Goal: Task Accomplishment & Management: Manage account settings

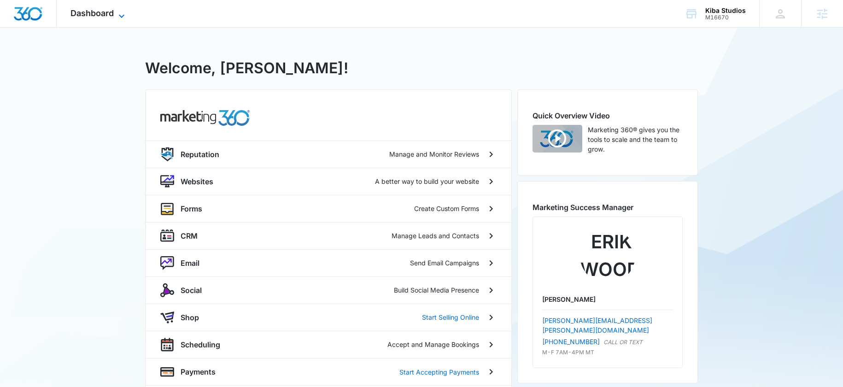
click at [107, 17] on span "Dashboard" at bounding box center [91, 13] width 43 height 10
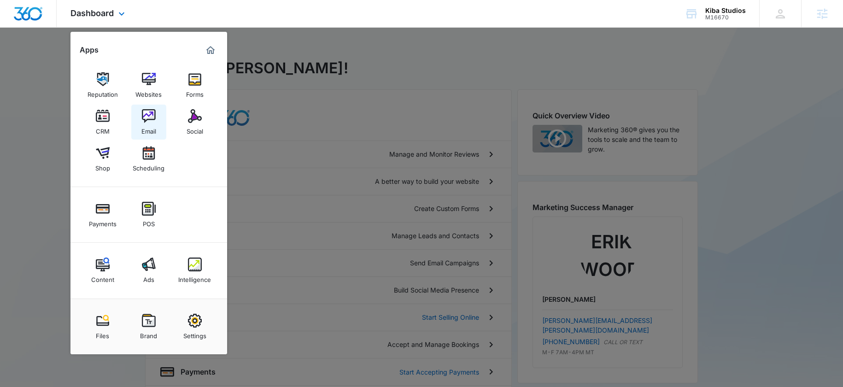
click at [152, 121] on img at bounding box center [149, 116] width 14 height 14
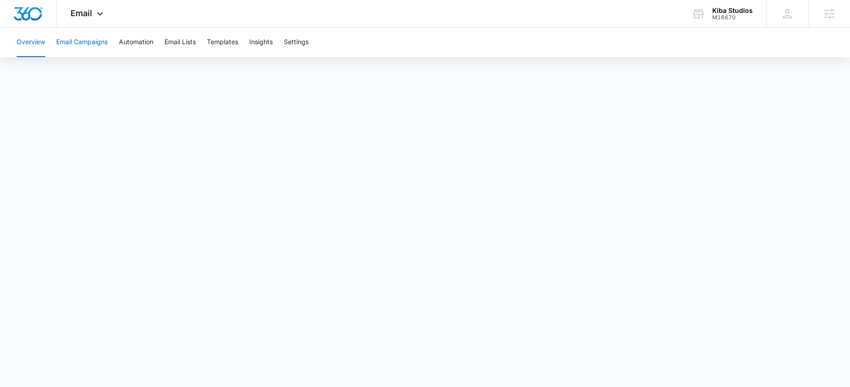
click at [78, 43] on button "Email Campaigns" at bounding box center [82, 42] width 52 height 29
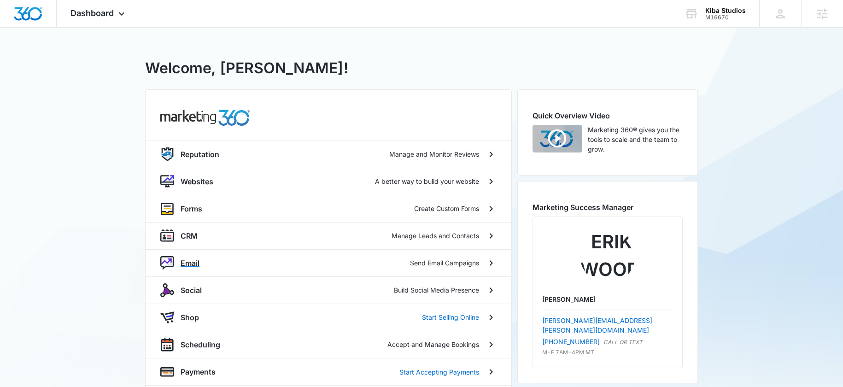
click at [177, 270] on div "Email Send Email Campaigns" at bounding box center [329, 262] width 366 height 27
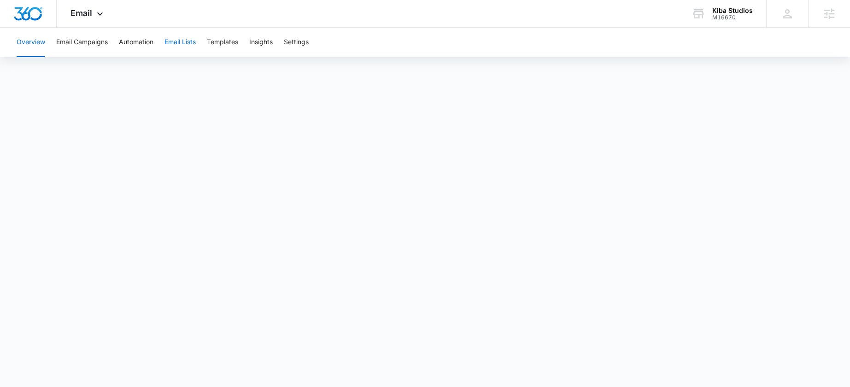
click at [183, 42] on button "Email Lists" at bounding box center [179, 42] width 31 height 29
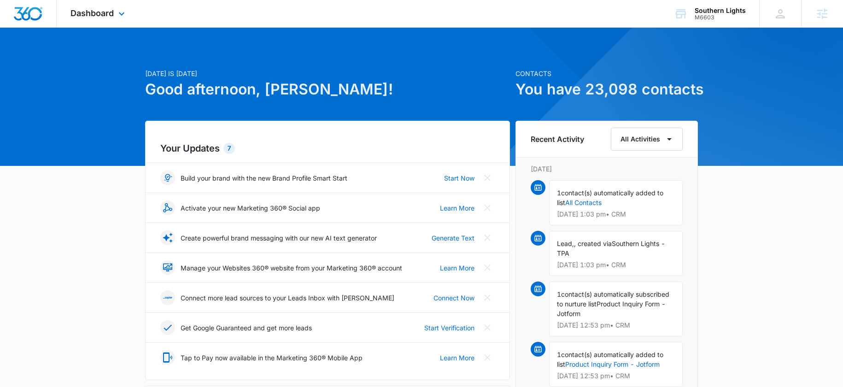
click at [87, 1] on div "Dashboard Apps Reputation Websites Forms CRM Email Social Shop Payments POS Con…" at bounding box center [99, 13] width 84 height 27
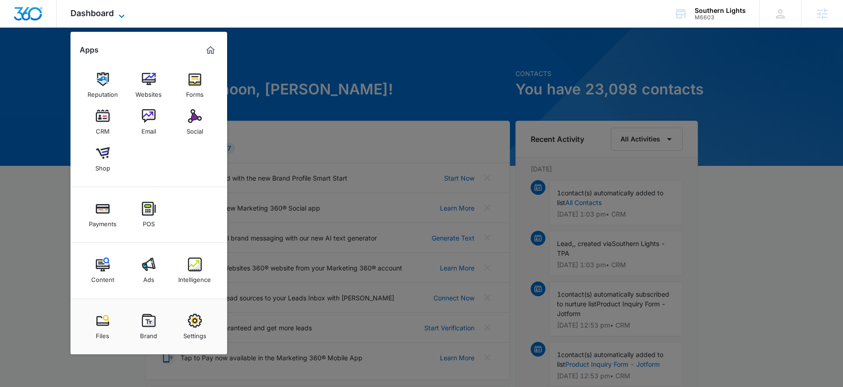
click at [90, 14] on span "Dashboard" at bounding box center [91, 13] width 43 height 10
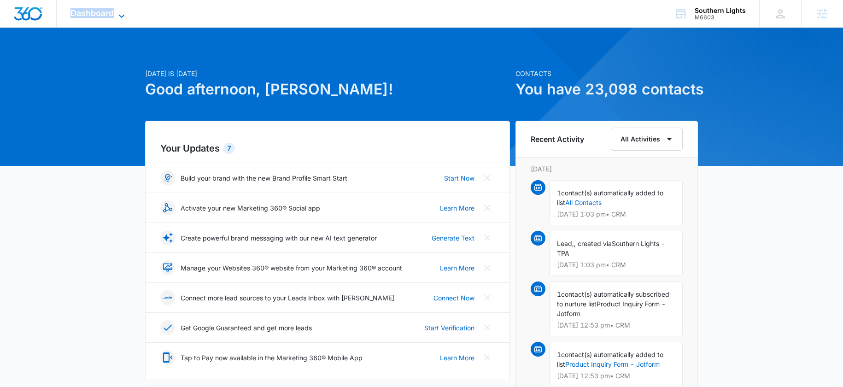
click at [90, 14] on span "Dashboard" at bounding box center [91, 13] width 43 height 10
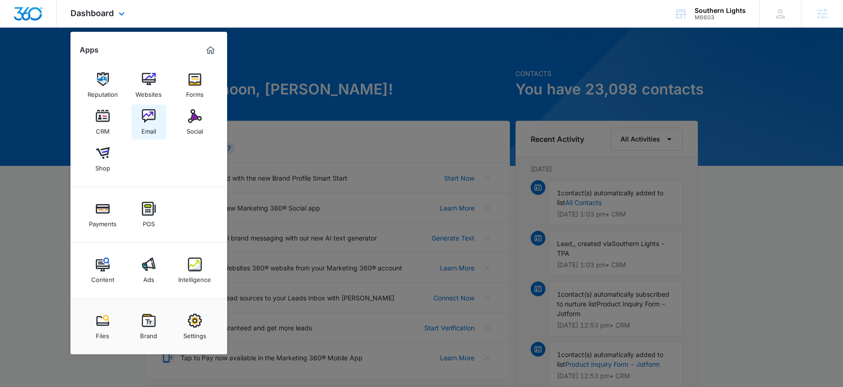
click at [150, 104] on div "Reputation Websites Forms CRM Email Social Shop" at bounding box center [148, 122] width 157 height 129
click at [151, 105] on link "Email" at bounding box center [148, 122] width 35 height 35
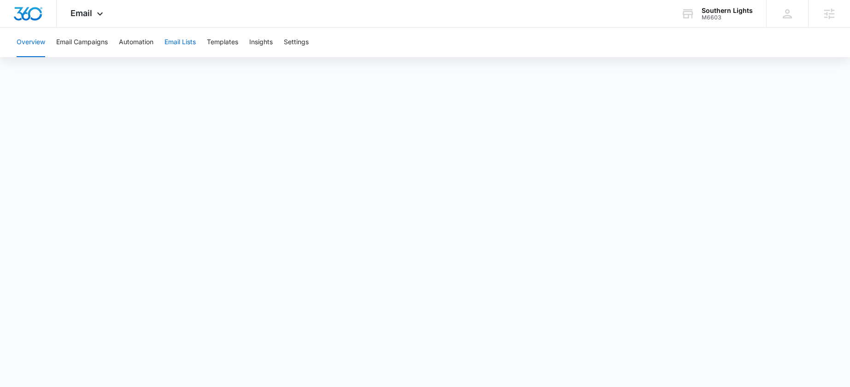
click at [172, 45] on button "Email Lists" at bounding box center [179, 42] width 31 height 29
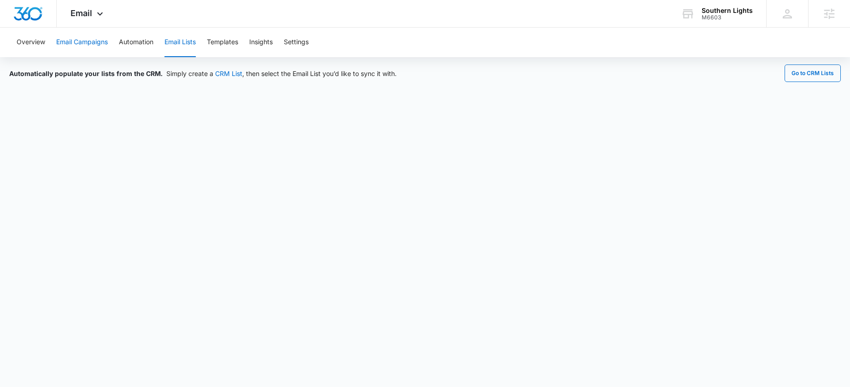
click at [89, 43] on button "Email Campaigns" at bounding box center [82, 42] width 52 height 29
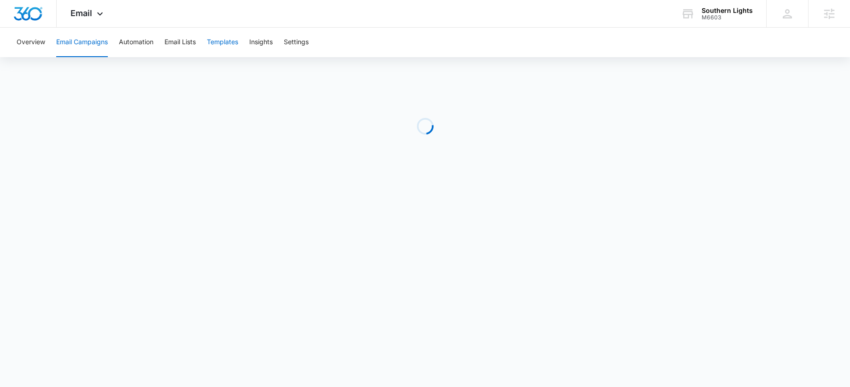
click at [233, 41] on button "Templates" at bounding box center [222, 42] width 31 height 29
click at [713, 9] on div "Southern Lights" at bounding box center [726, 10] width 51 height 7
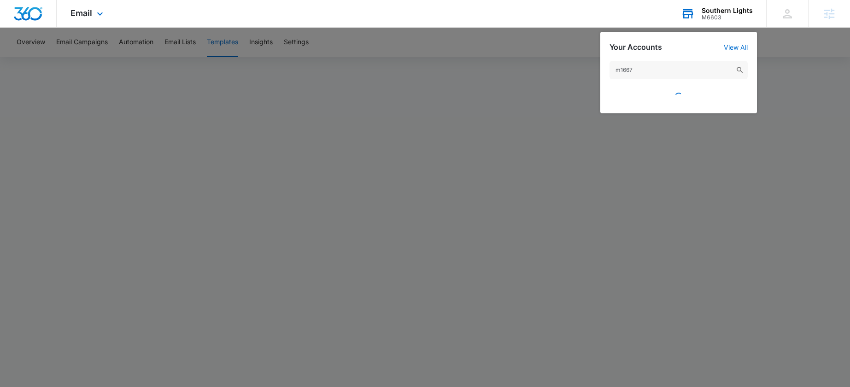
type input "m16670"
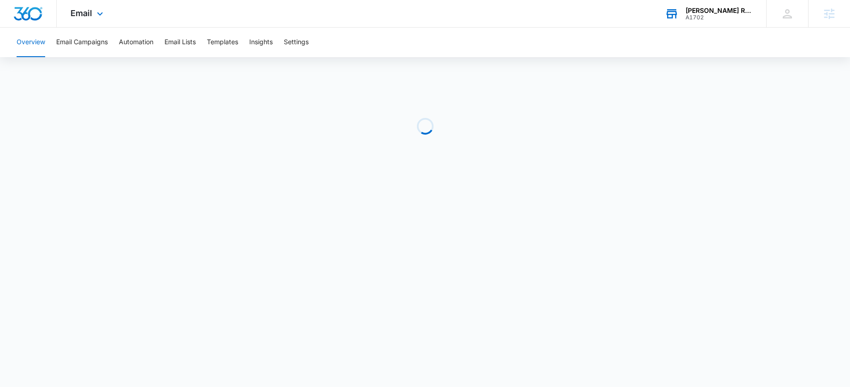
click at [718, 17] on div "A1702" at bounding box center [718, 17] width 67 height 6
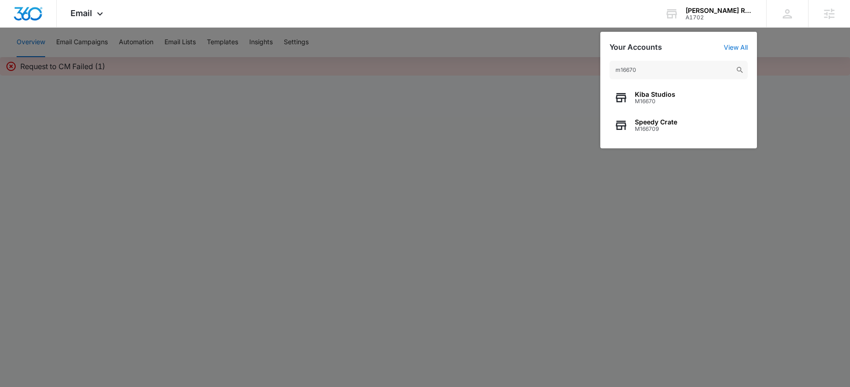
type input "m16670"
click at [661, 100] on span "M16670" at bounding box center [655, 101] width 41 height 6
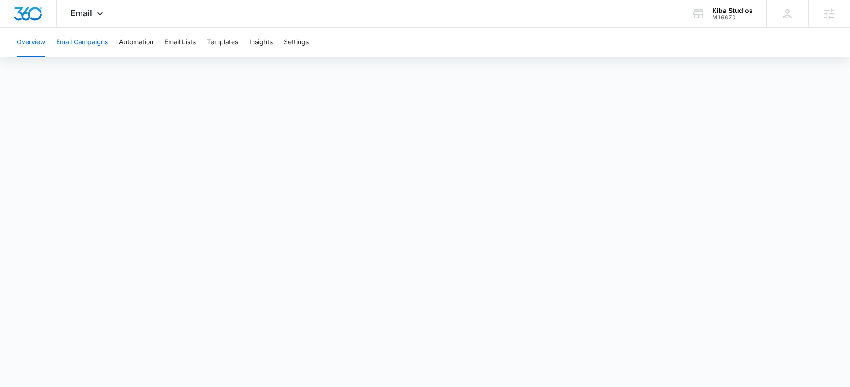
drag, startPoint x: 101, startPoint y: 46, endPoint x: 108, endPoint y: 40, distance: 9.1
click at [106, 41] on button "Email Campaigns" at bounding box center [82, 42] width 52 height 29
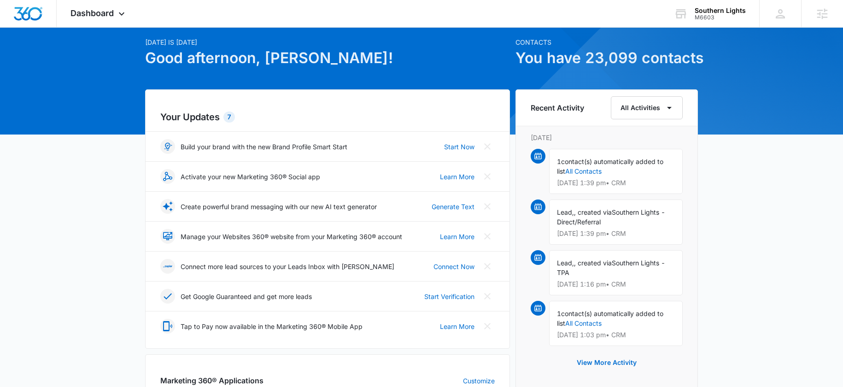
scroll to position [89, 0]
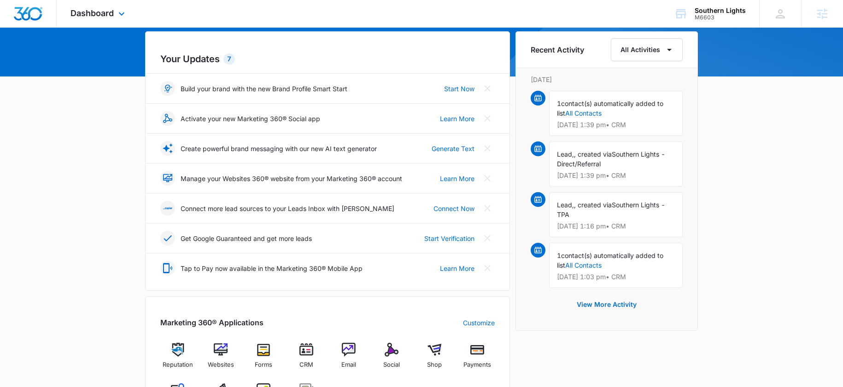
click at [70, 18] on div "Dashboard Apps Reputation Websites Forms CRM Email Social Shop Payments POS Con…" at bounding box center [99, 13] width 84 height 27
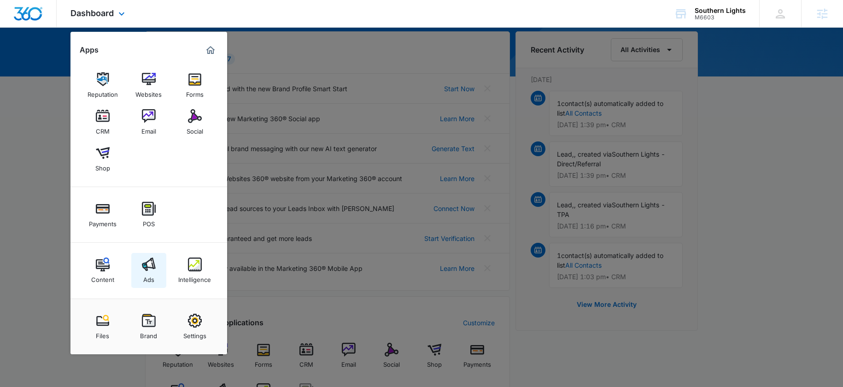
click at [148, 273] on div "Ads" at bounding box center [148, 277] width 11 height 12
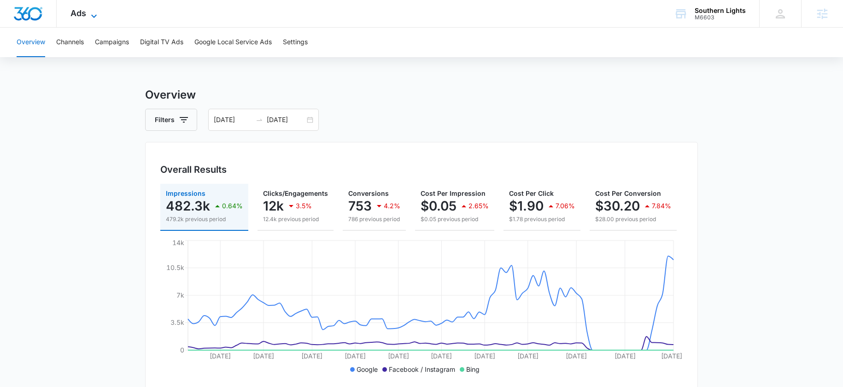
click at [91, 16] on icon at bounding box center [93, 16] width 11 height 11
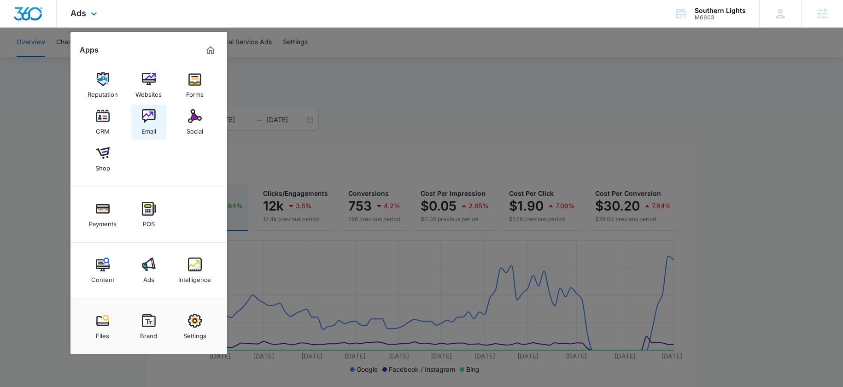
click at [156, 125] on div "Email" at bounding box center [148, 129] width 15 height 12
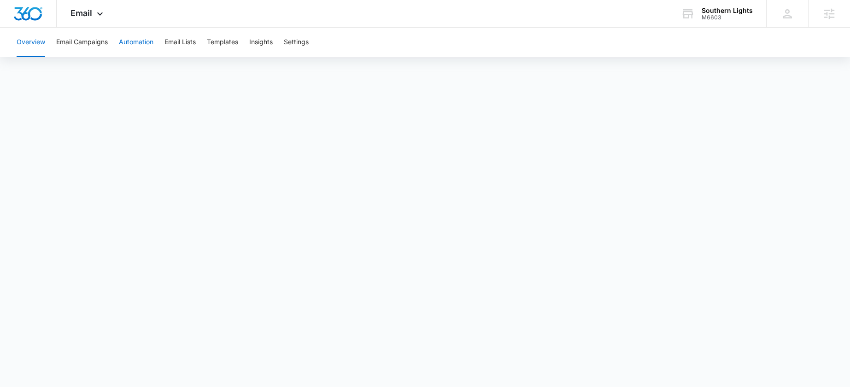
click at [134, 45] on button "Automation" at bounding box center [136, 42] width 35 height 29
click at [227, 41] on button "Templates" at bounding box center [222, 42] width 31 height 29
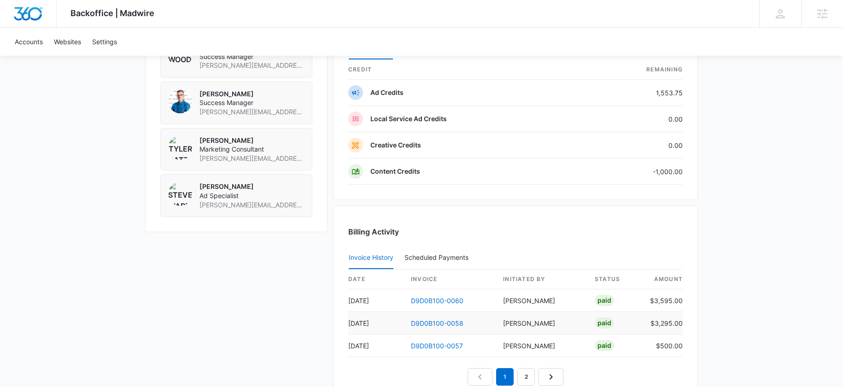
scroll to position [688, 0]
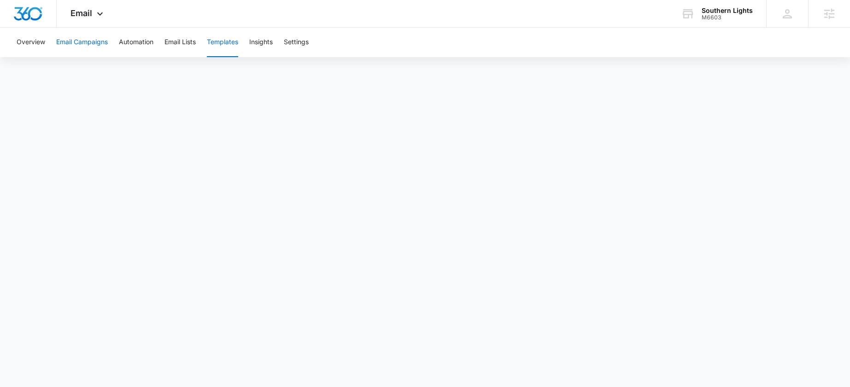
click at [90, 43] on button "Email Campaigns" at bounding box center [82, 42] width 52 height 29
click at [717, 17] on div "M6603" at bounding box center [726, 17] width 51 height 6
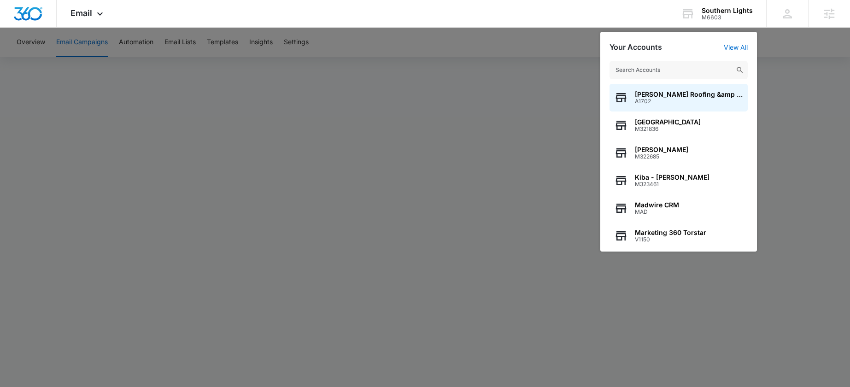
click at [404, 93] on div at bounding box center [425, 193] width 850 height 387
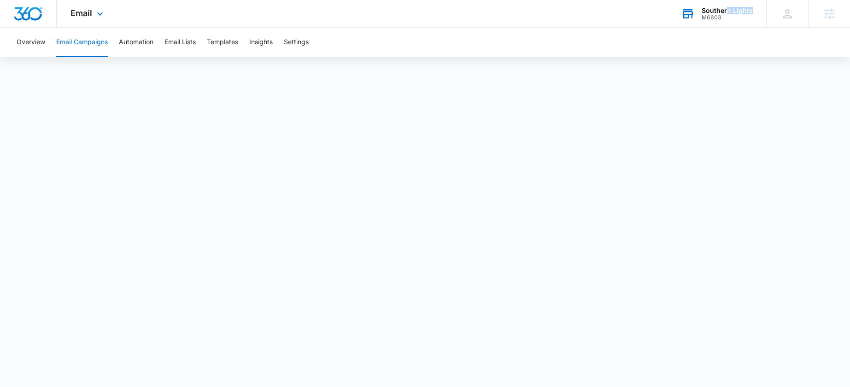
click at [729, 13] on div "Southern Lights M6603" at bounding box center [726, 14] width 51 height 14
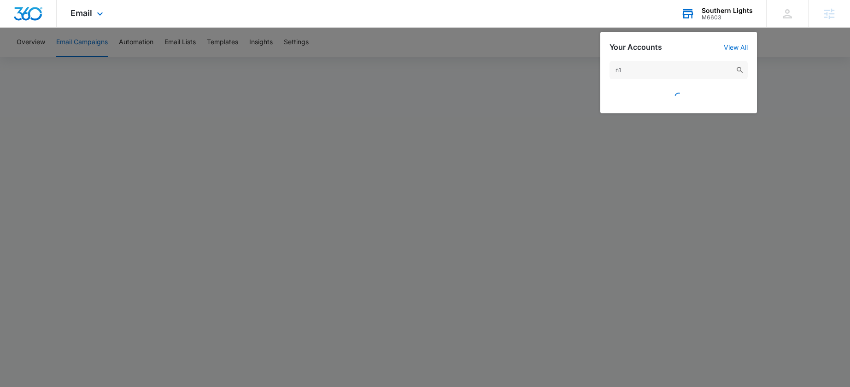
type input "n"
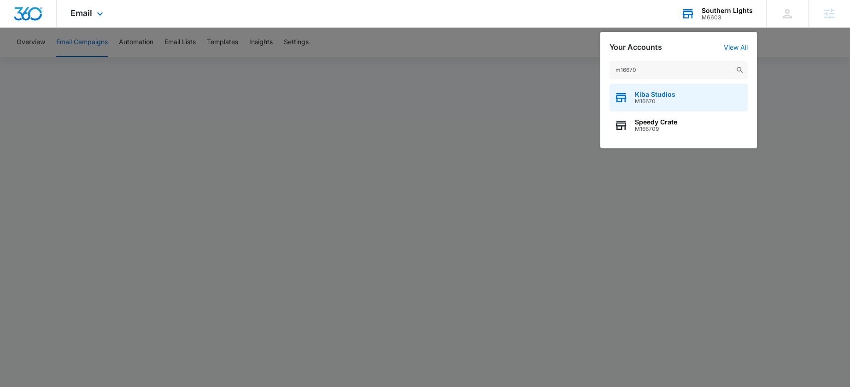
type input "m16670"
click at [645, 105] on div "Kiba Studios M16670" at bounding box center [678, 98] width 138 height 28
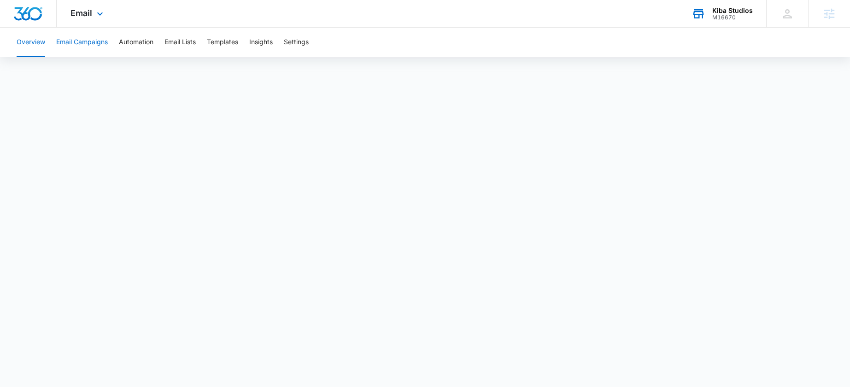
click at [93, 39] on button "Email Campaigns" at bounding box center [82, 42] width 52 height 29
click at [729, 13] on div "Kiba Studios M16670" at bounding box center [732, 14] width 41 height 14
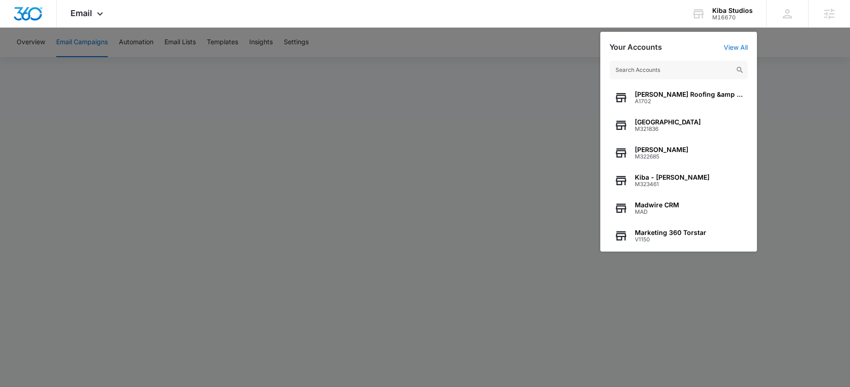
click at [660, 70] on input "text" at bounding box center [678, 70] width 138 height 18
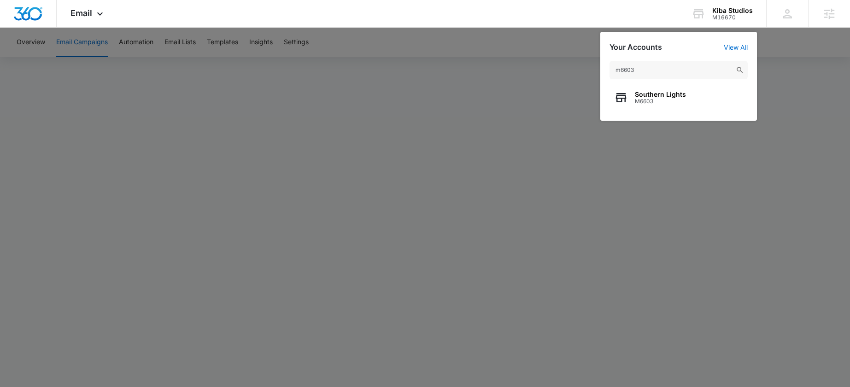
type input "m6603"
click at [658, 95] on span "Southern Lights" at bounding box center [660, 94] width 51 height 7
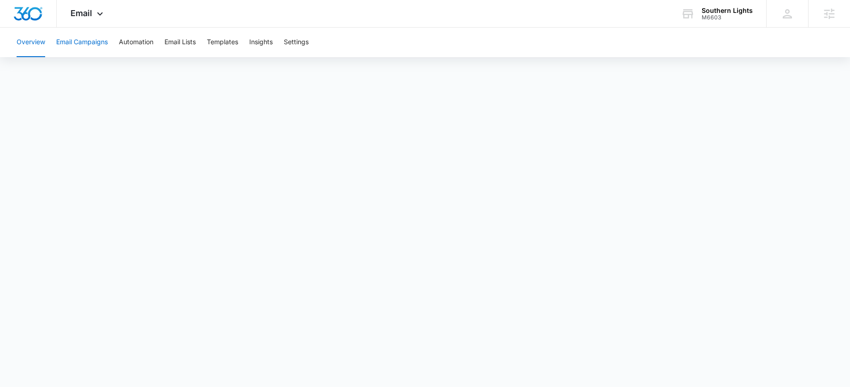
click at [77, 41] on button "Email Campaigns" at bounding box center [82, 42] width 52 height 29
